Goal: Task Accomplishment & Management: Manage account settings

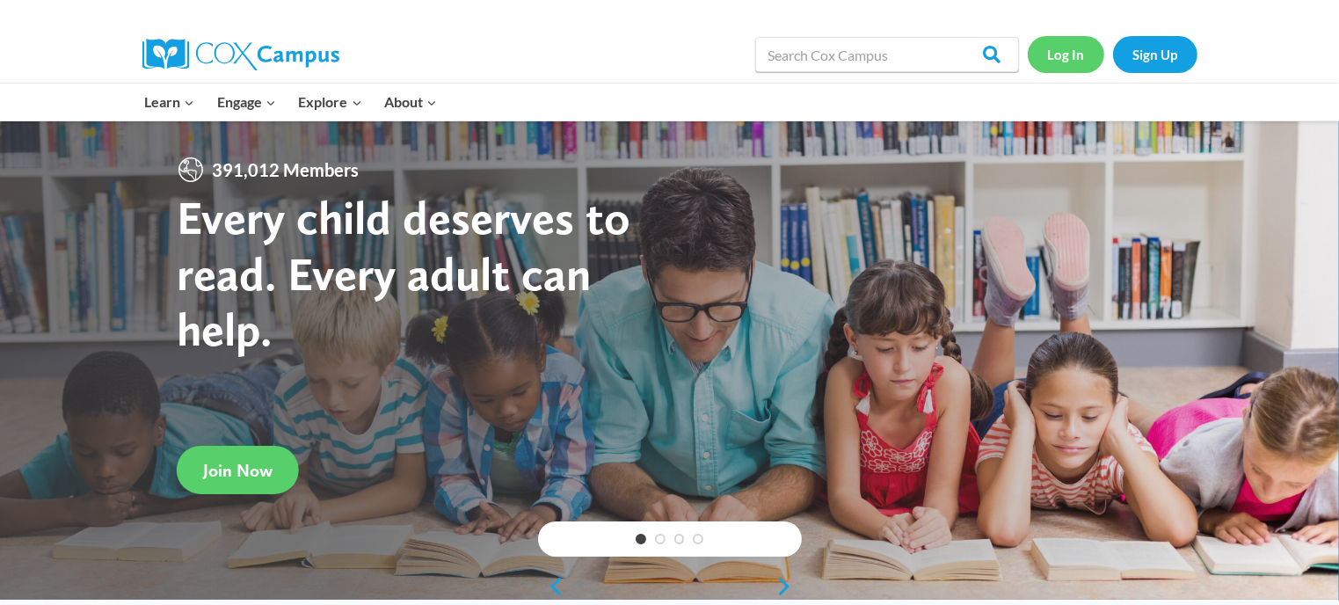
click at [1063, 45] on link "Log In" at bounding box center [1066, 54] width 76 height 36
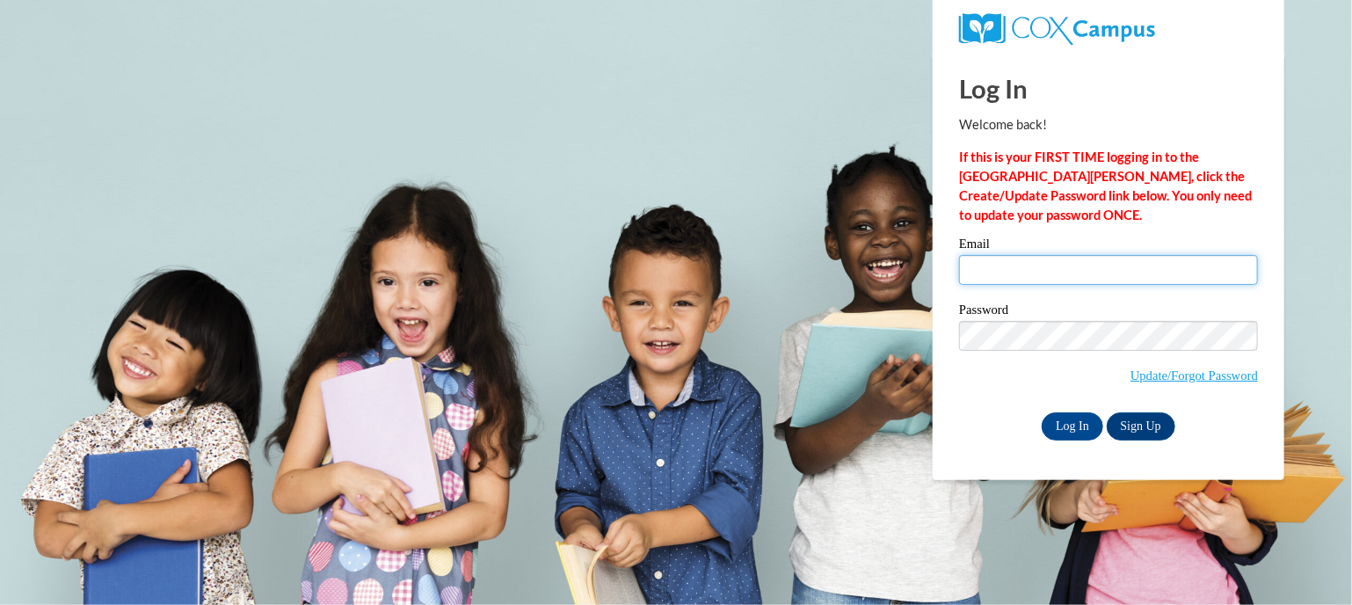
click at [1014, 267] on input "Email" at bounding box center [1108, 270] width 299 height 30
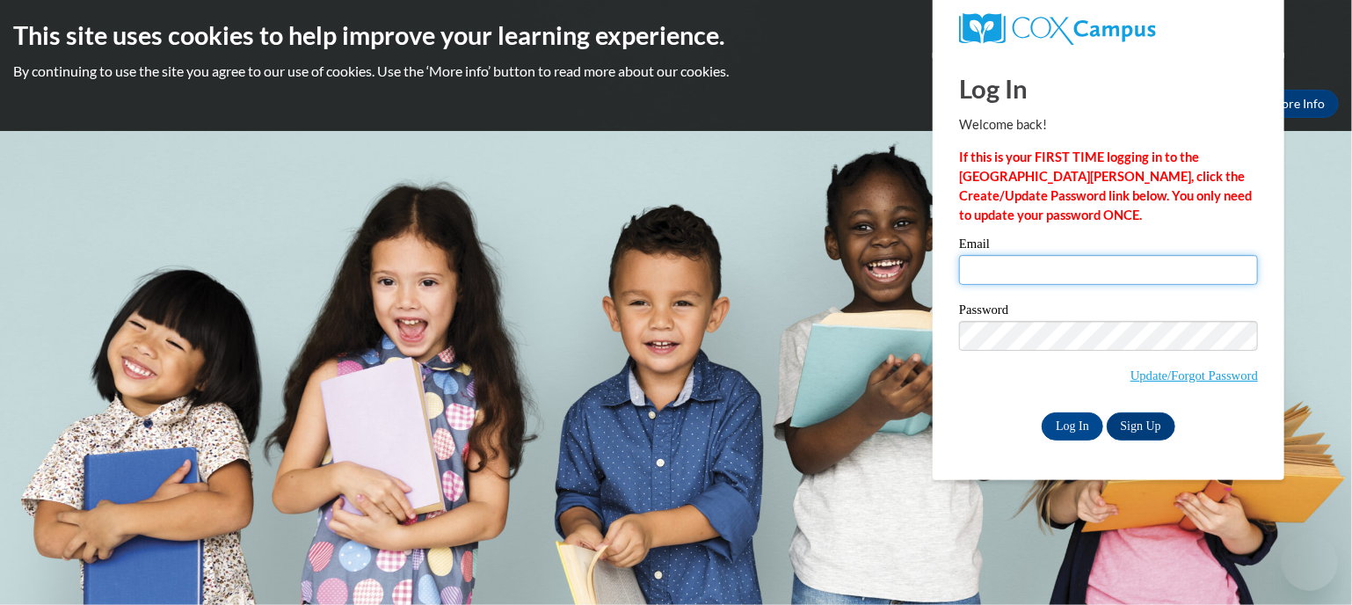
type input "[EMAIL_ADDRESS][DOMAIN_NAME]"
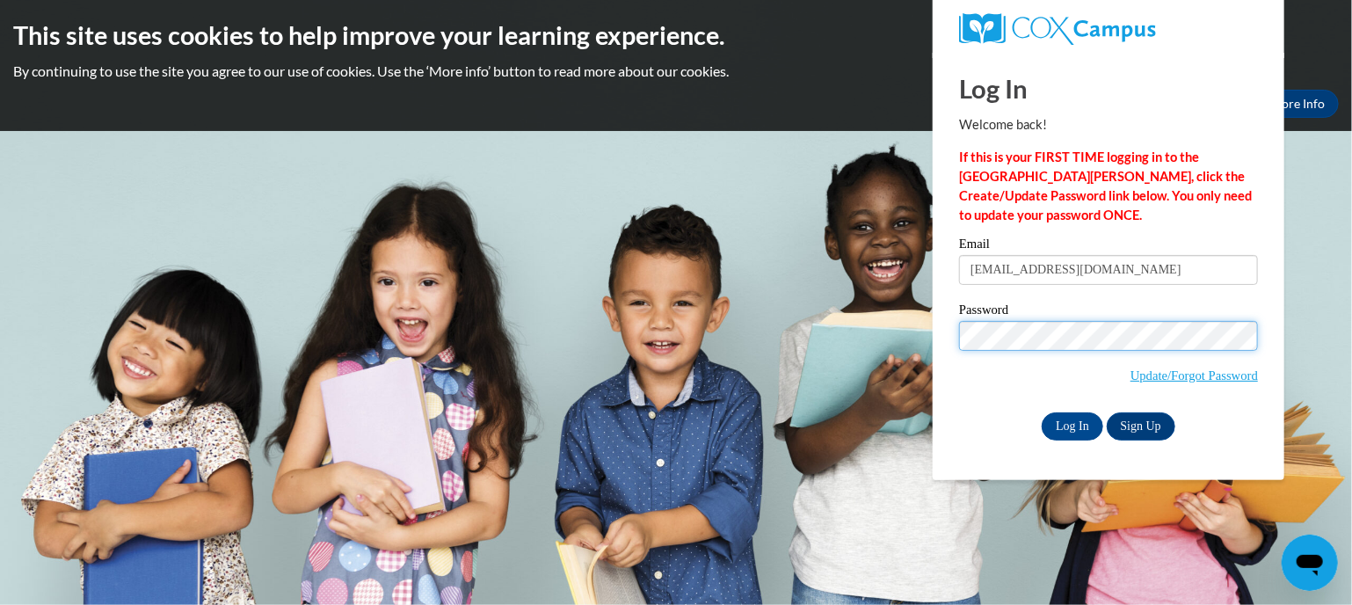
click at [1042, 412] on input "Log In" at bounding box center [1073, 426] width 62 height 28
